Goal: Use online tool/utility: Utilize a website feature to perform a specific function

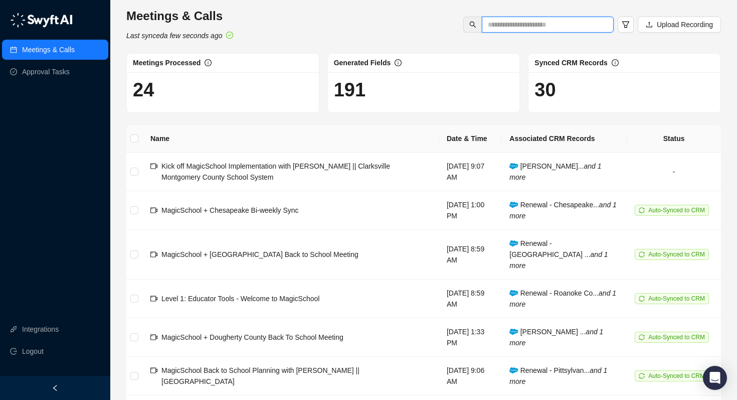
click at [521, 25] on input "text" at bounding box center [544, 24] width 112 height 11
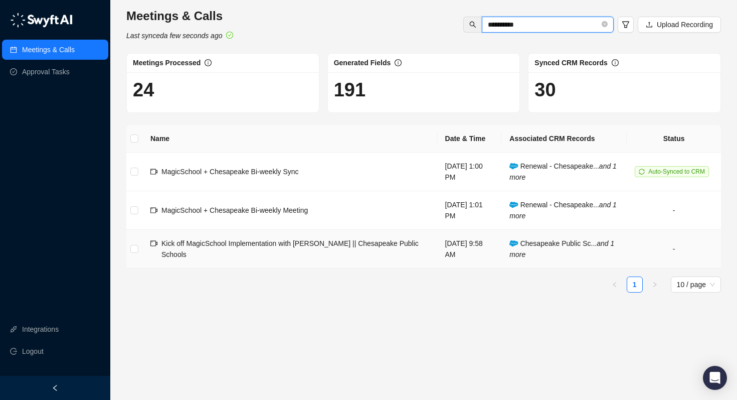
type input "**********"
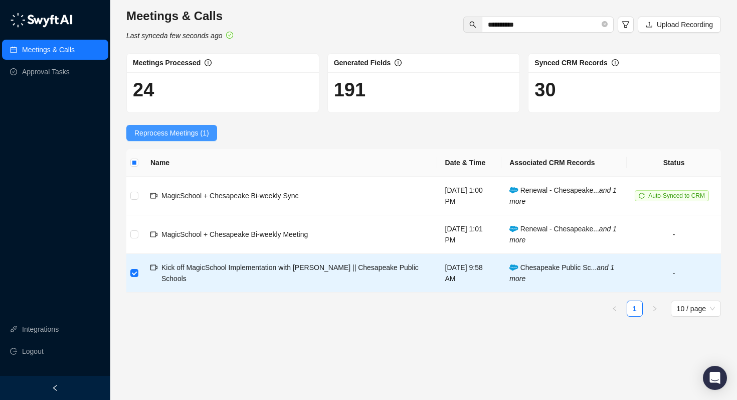
click at [169, 133] on span "Reprocess Meetings (1)" at bounding box center [171, 132] width 75 height 11
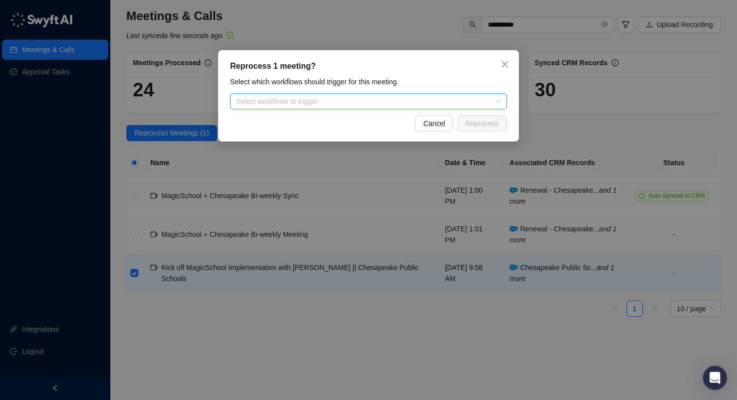
click at [340, 104] on div at bounding box center [363, 102] width 262 height 8
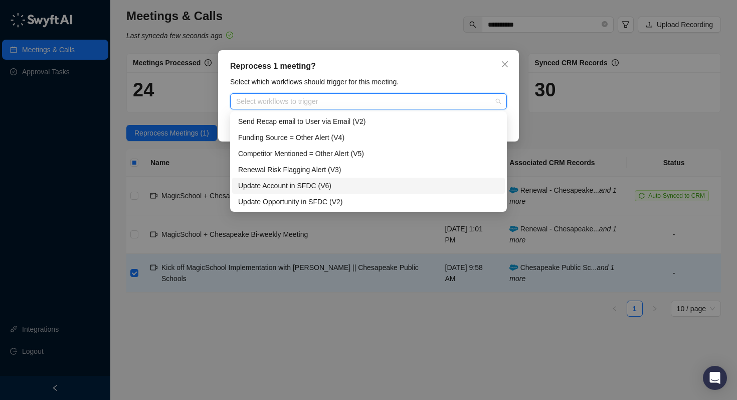
click at [289, 185] on div "Update Account in SFDC (V6)" at bounding box center [368, 185] width 261 height 11
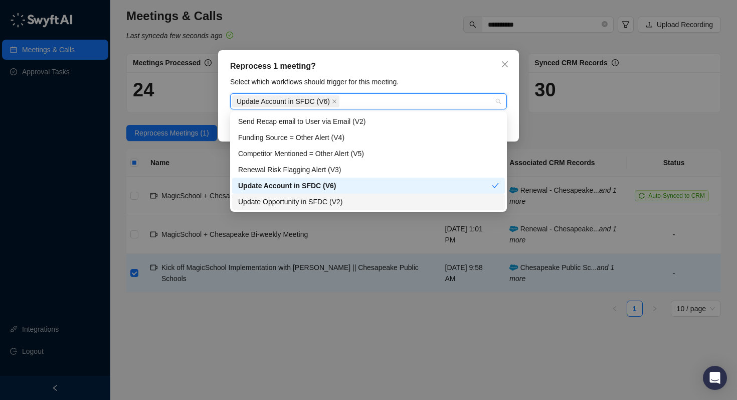
click at [313, 198] on div "Update Opportunity in SFDC (V2)" at bounding box center [368, 201] width 261 height 11
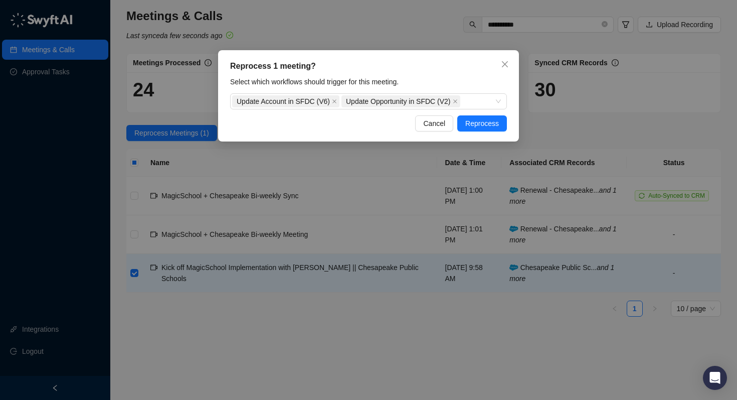
click at [482, 76] on div "Select which workflows should trigger for this meeting." at bounding box center [368, 81] width 283 height 11
click at [496, 128] on span "Reprocess" at bounding box center [483, 123] width 34 height 11
